Goal: Navigation & Orientation: Find specific page/section

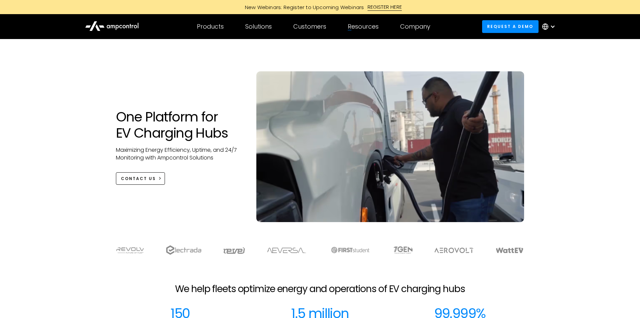
click at [422, 26] on div "Company" at bounding box center [415, 26] width 30 height 7
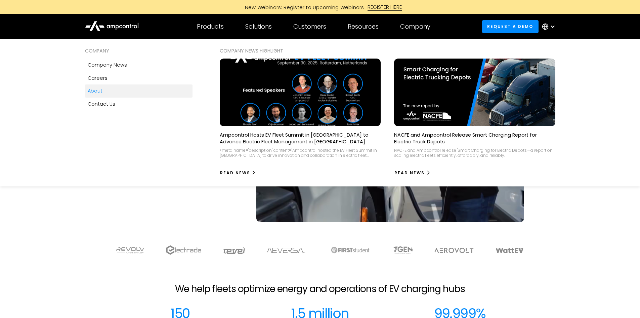
click at [96, 91] on div "About" at bounding box center [95, 90] width 15 height 7
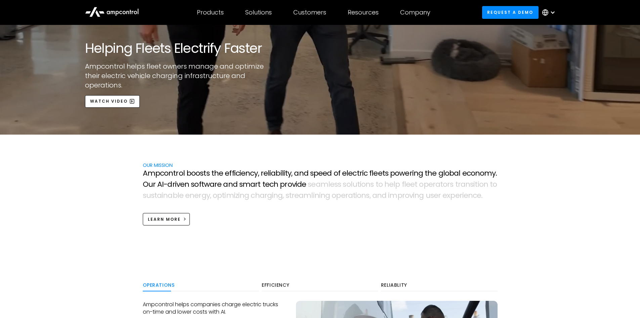
scroll to position [269, 0]
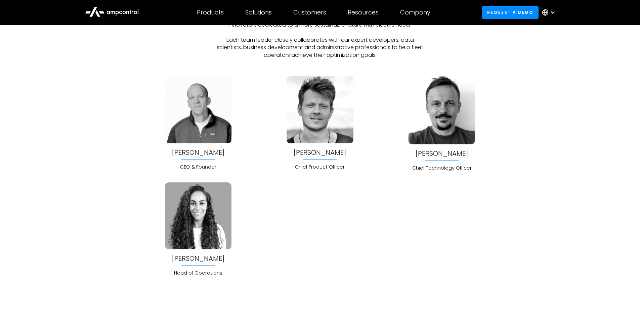
scroll to position [1781, 0]
